Goal: Information Seeking & Learning: Learn about a topic

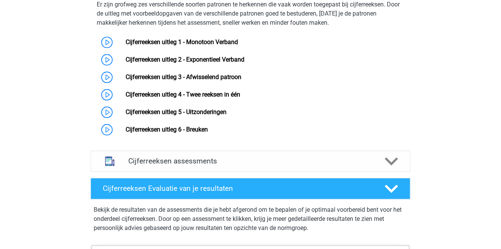
scroll to position [415, 0]
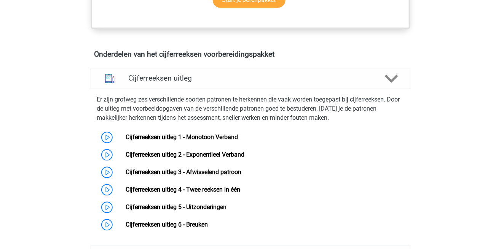
click at [53, 157] on div "Registreer Nederlands English" at bounding box center [250, 151] width 501 height 1133
click at [198, 141] on link "Cijferreeksen uitleg 1 - Monotoon Verband" at bounding box center [182, 137] width 112 height 7
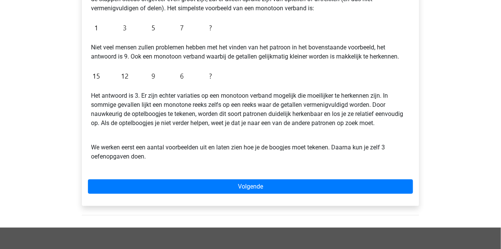
scroll to position [171, 0]
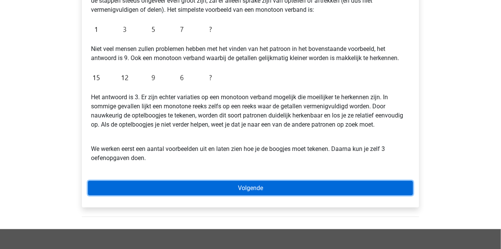
click at [161, 181] on link "Volgende" at bounding box center [250, 188] width 325 height 14
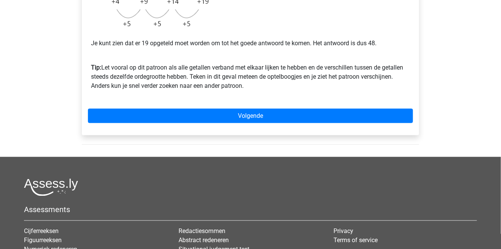
scroll to position [250, 0]
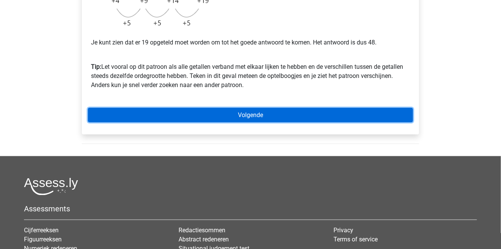
click at [163, 118] on link "Volgende" at bounding box center [250, 115] width 325 height 14
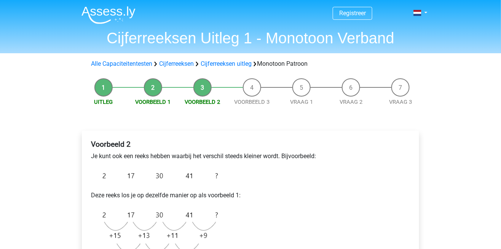
click at [219, 63] on link "Cijferreeksen uitleg" at bounding box center [225, 63] width 51 height 7
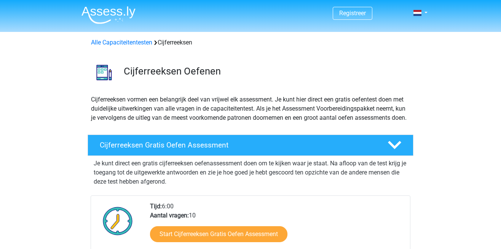
scroll to position [488, 0]
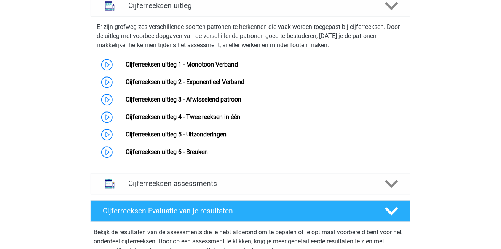
click at [151, 86] on link "Cijferreeksen uitleg 2 - Exponentieel Verband" at bounding box center [185, 81] width 119 height 7
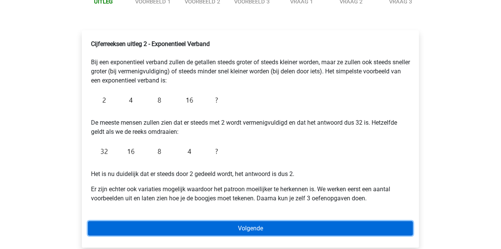
click at [135, 232] on link "Volgende" at bounding box center [250, 228] width 325 height 14
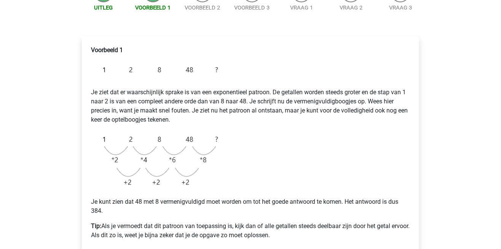
scroll to position [95, 0]
